Goal: Download file/media

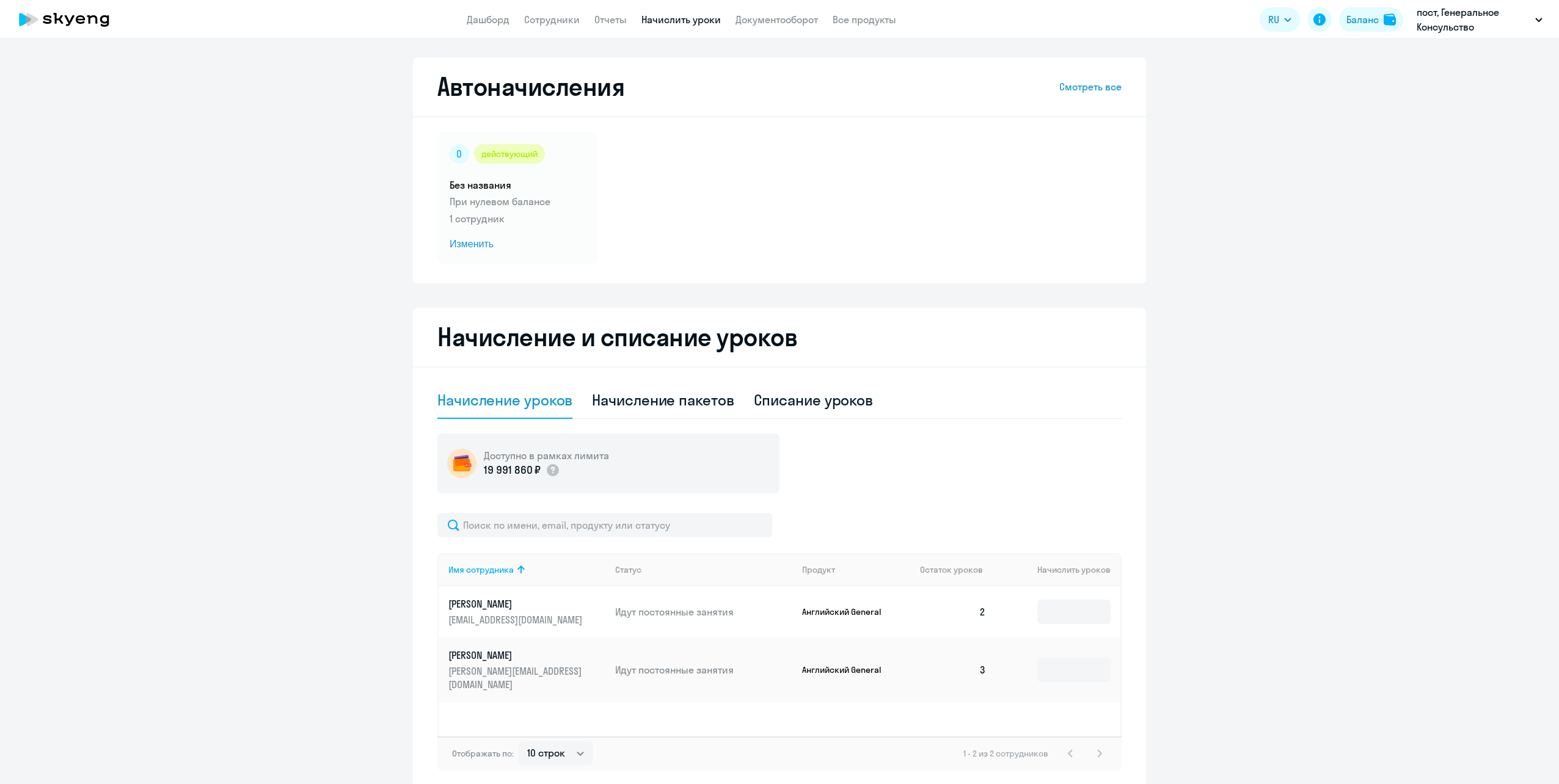
select select "10"
click at [780, 25] on link "Документооборот" at bounding box center [777, 19] width 83 height 12
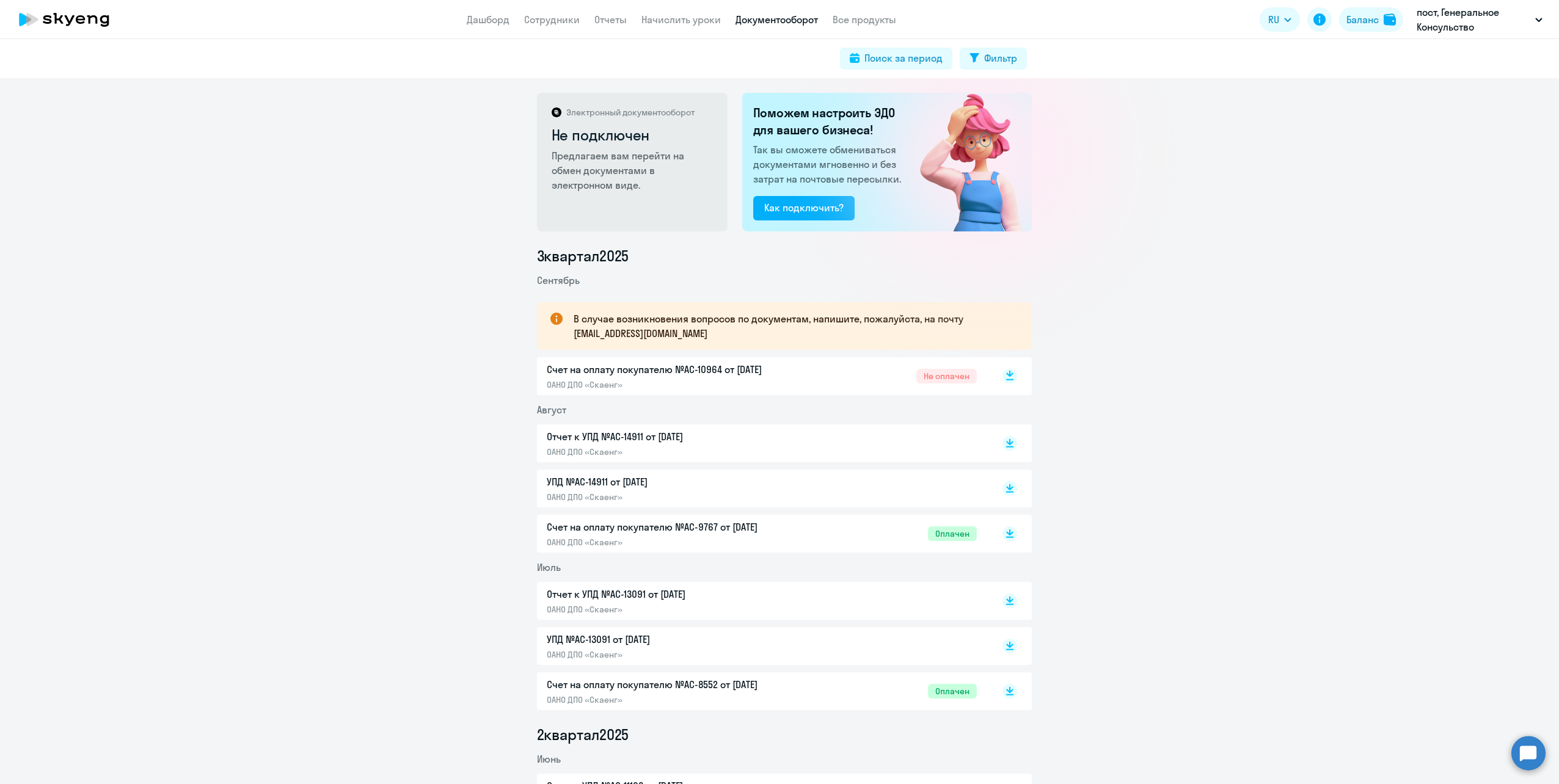
click at [1006, 375] on icon at bounding box center [1009, 373] width 7 height 6
click at [611, 14] on link "Отчеты" at bounding box center [611, 19] width 32 height 12
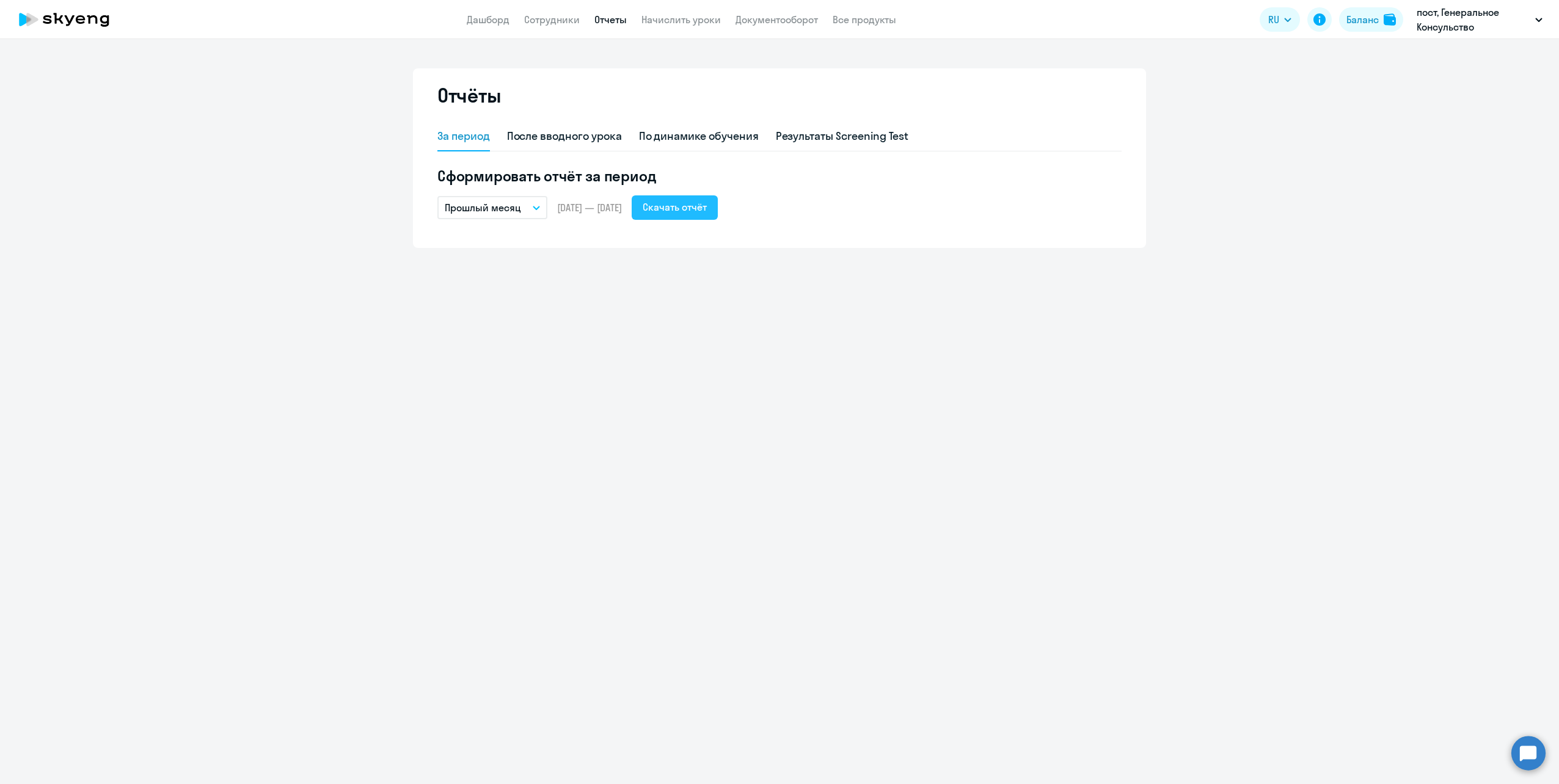
click at [707, 205] on div "Скачать отчёт" at bounding box center [674, 207] width 64 height 15
click at [1219, 123] on ng-component "Отчёты За период После вводного урока По динамике обучения Результаты Screening…" at bounding box center [780, 158] width 1559 height 180
